Goal: Information Seeking & Learning: Find specific fact

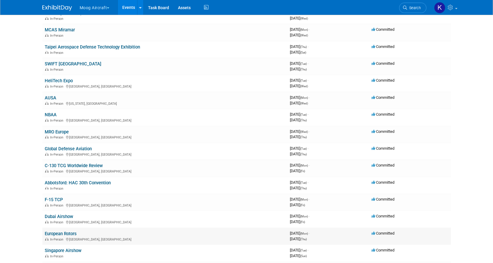
scroll to position [118, 0]
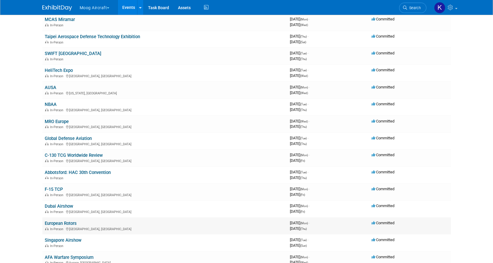
click at [63, 225] on link "European Rotors" at bounding box center [61, 223] width 32 height 5
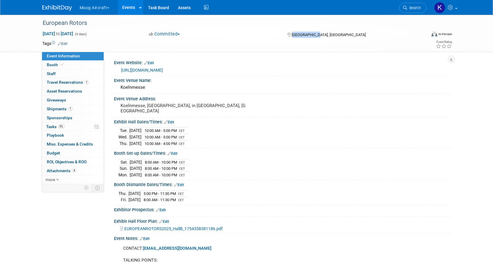
drag, startPoint x: 319, startPoint y: 35, endPoint x: 290, endPoint y: 35, distance: 29.3
click at [291, 35] on div "[GEOGRAPHIC_DATA], [GEOGRAPHIC_DATA]" at bounding box center [334, 34] width 96 height 7
copy div "Köln, Germany"
